Goal: Check status: Check status

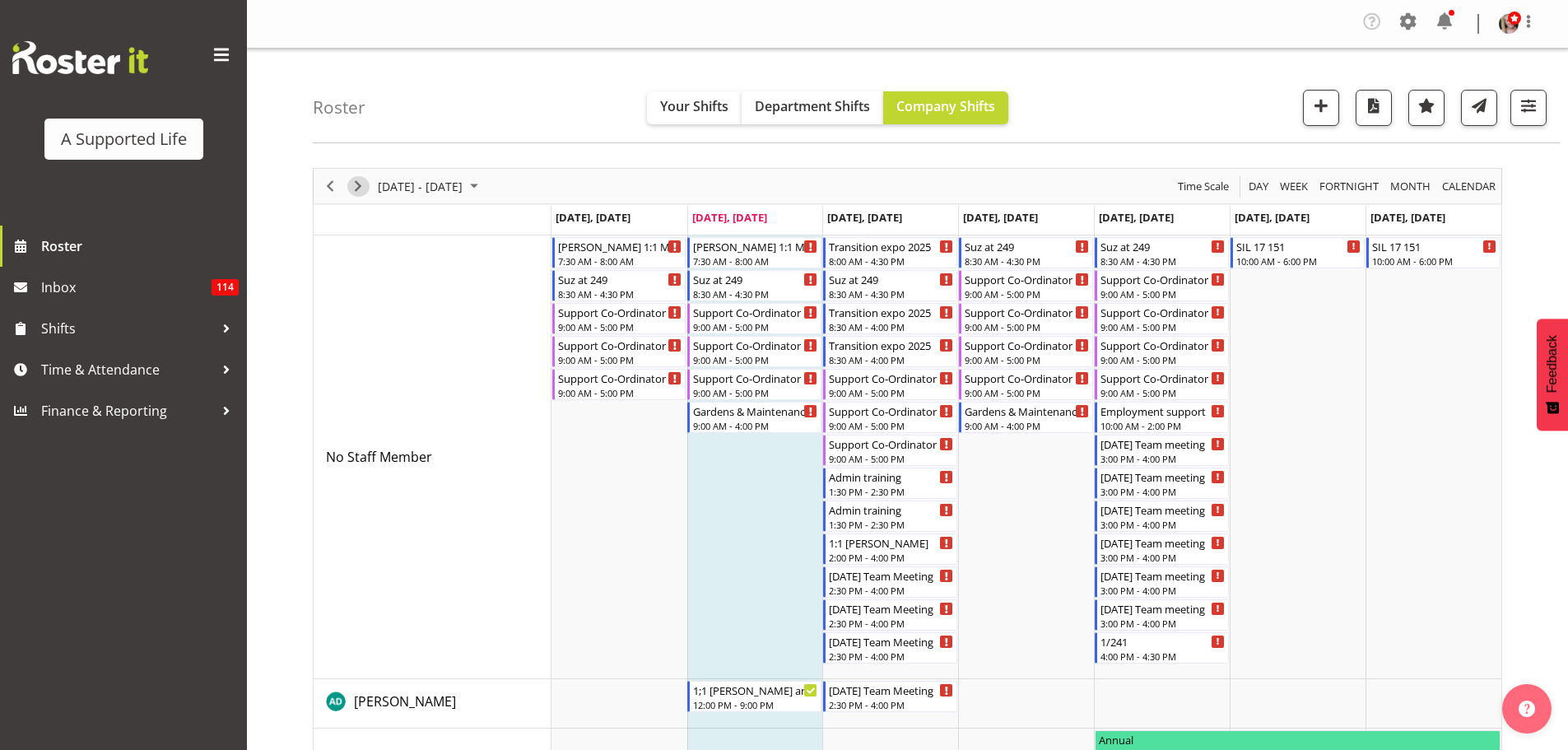
click at [353, 193] on span "Next" at bounding box center [358, 186] width 20 height 21
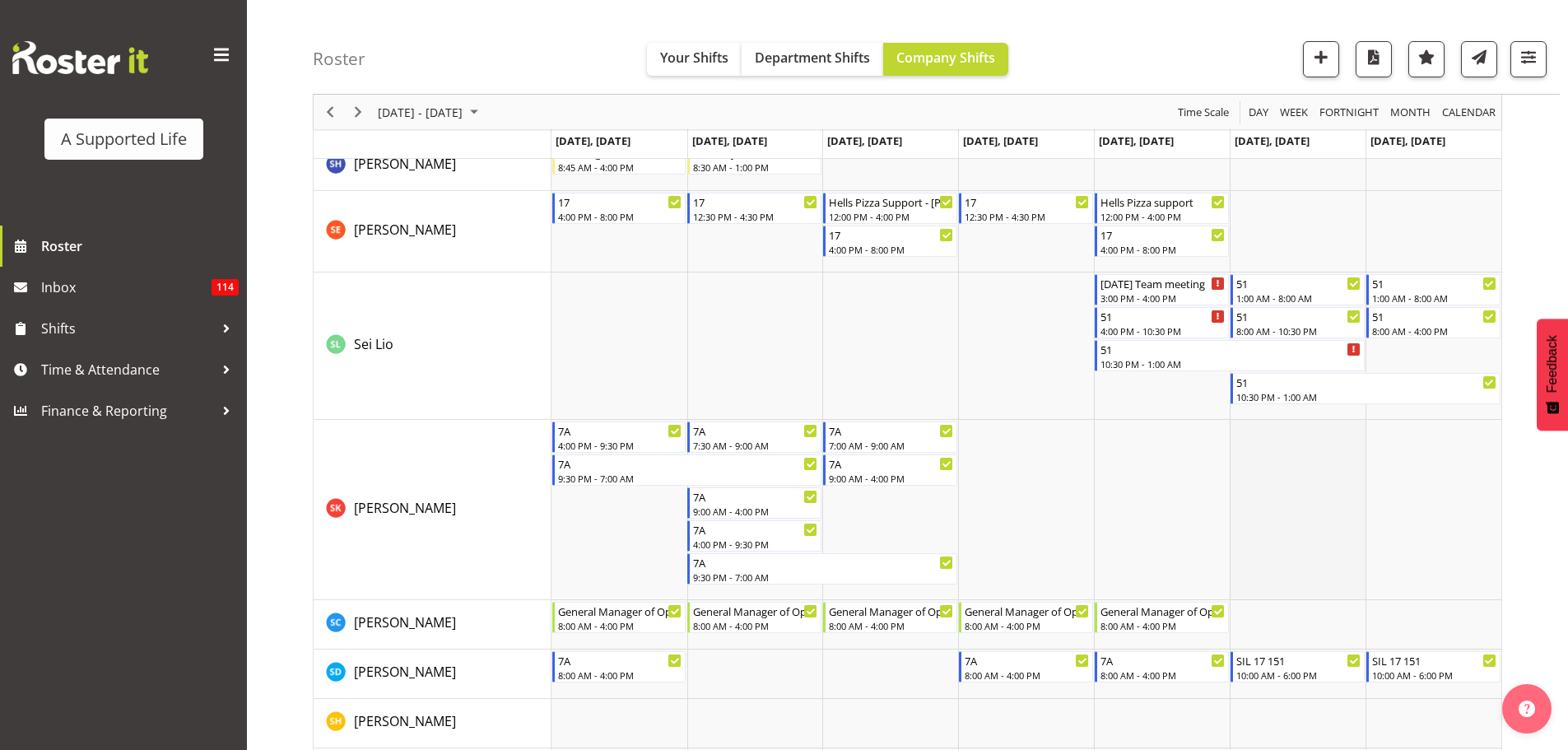
scroll to position [8155, 0]
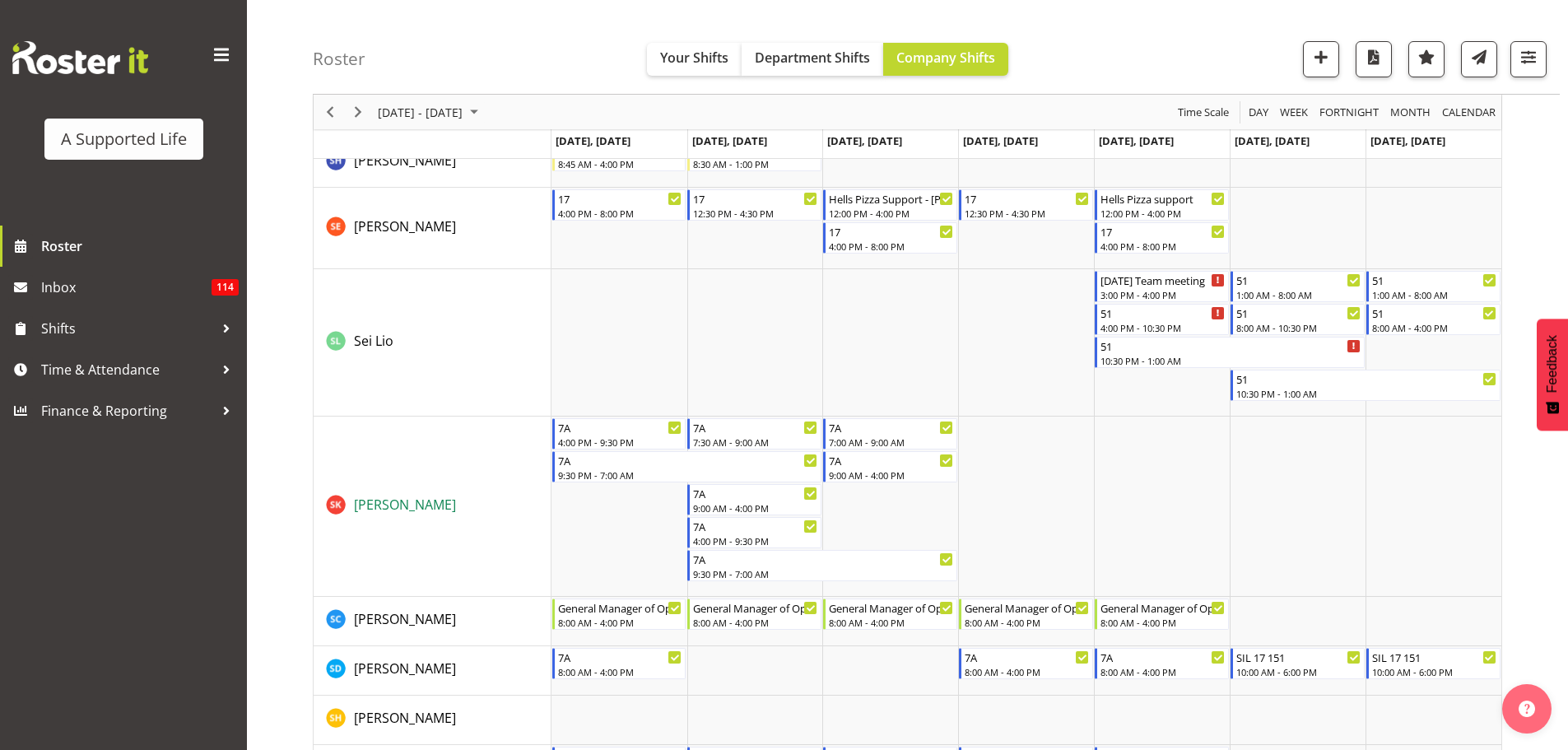
click at [384, 504] on span "[PERSON_NAME]" at bounding box center [405, 504] width 102 height 18
click at [351, 110] on span "Next" at bounding box center [358, 112] width 20 height 21
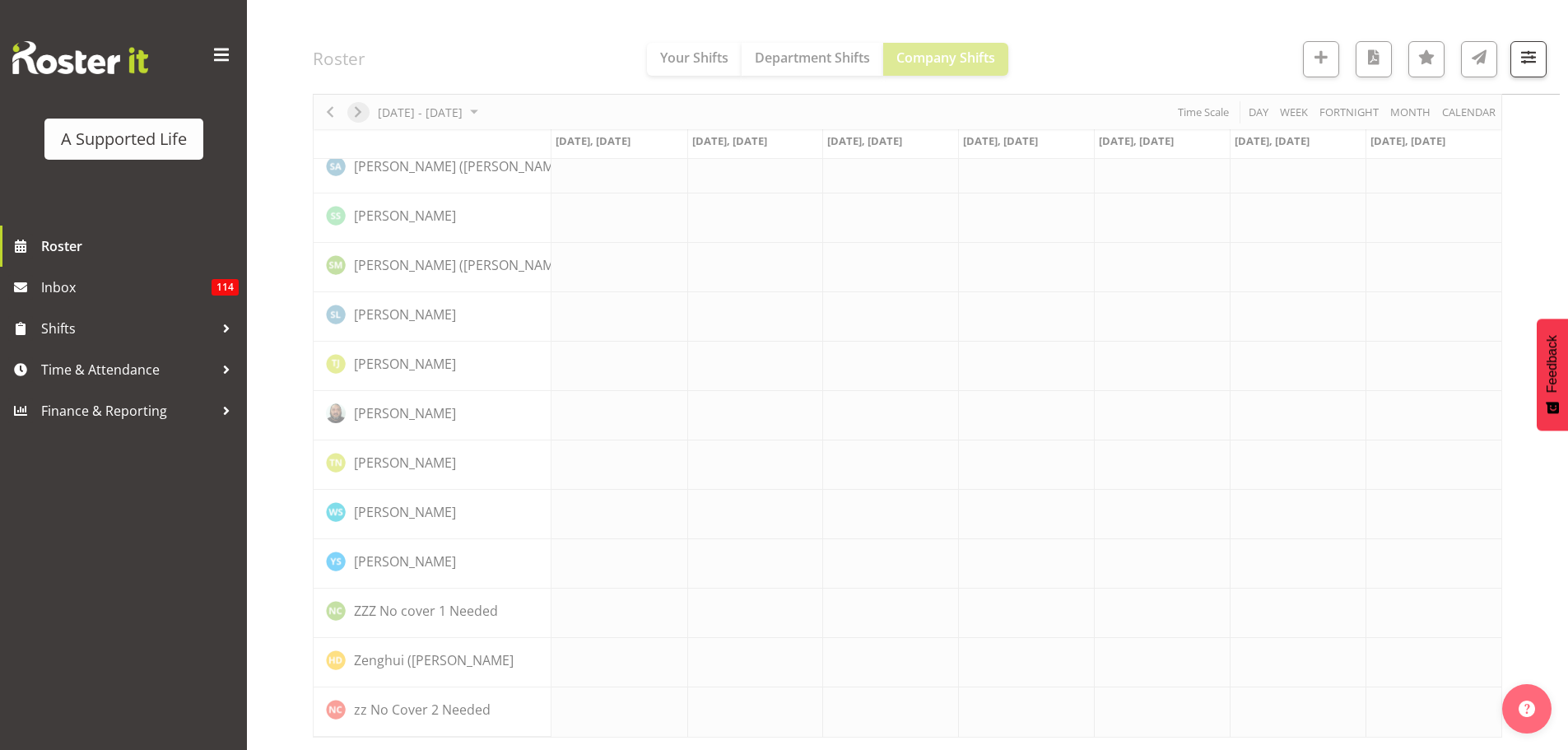
scroll to position [4540, 0]
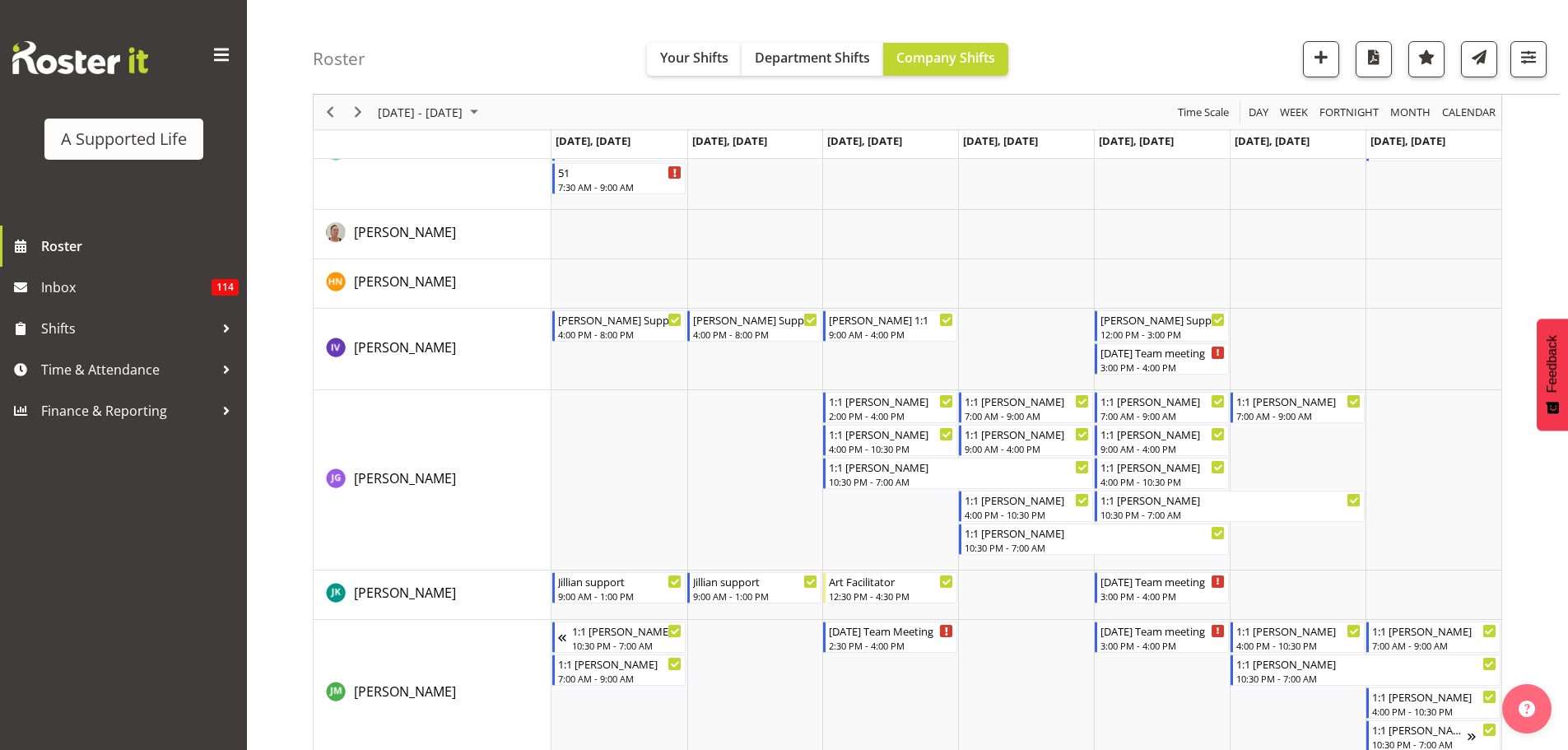
scroll to position [8155, 0]
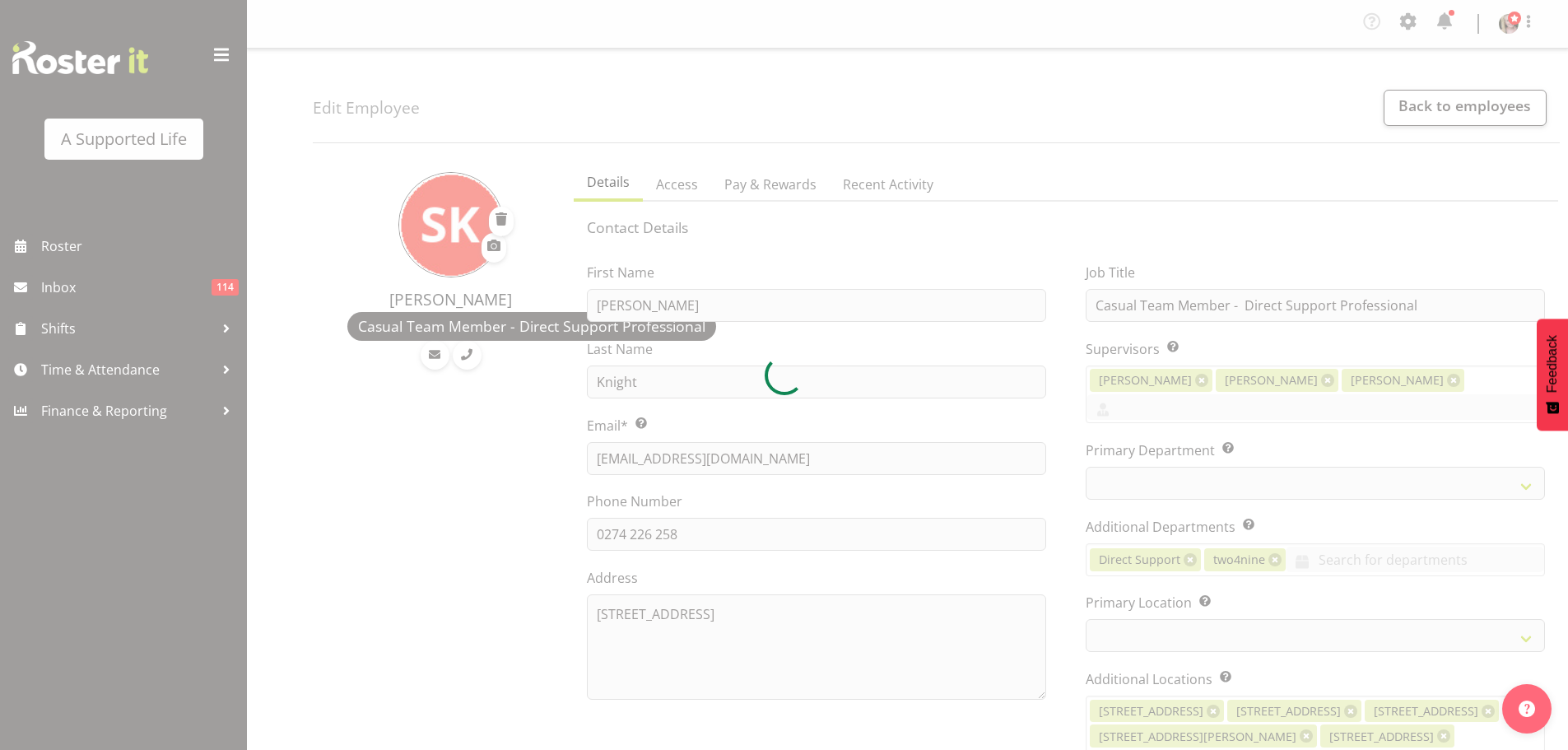
select select "TimelineWeek"
select select "959"
